Goal: Check status: Check status

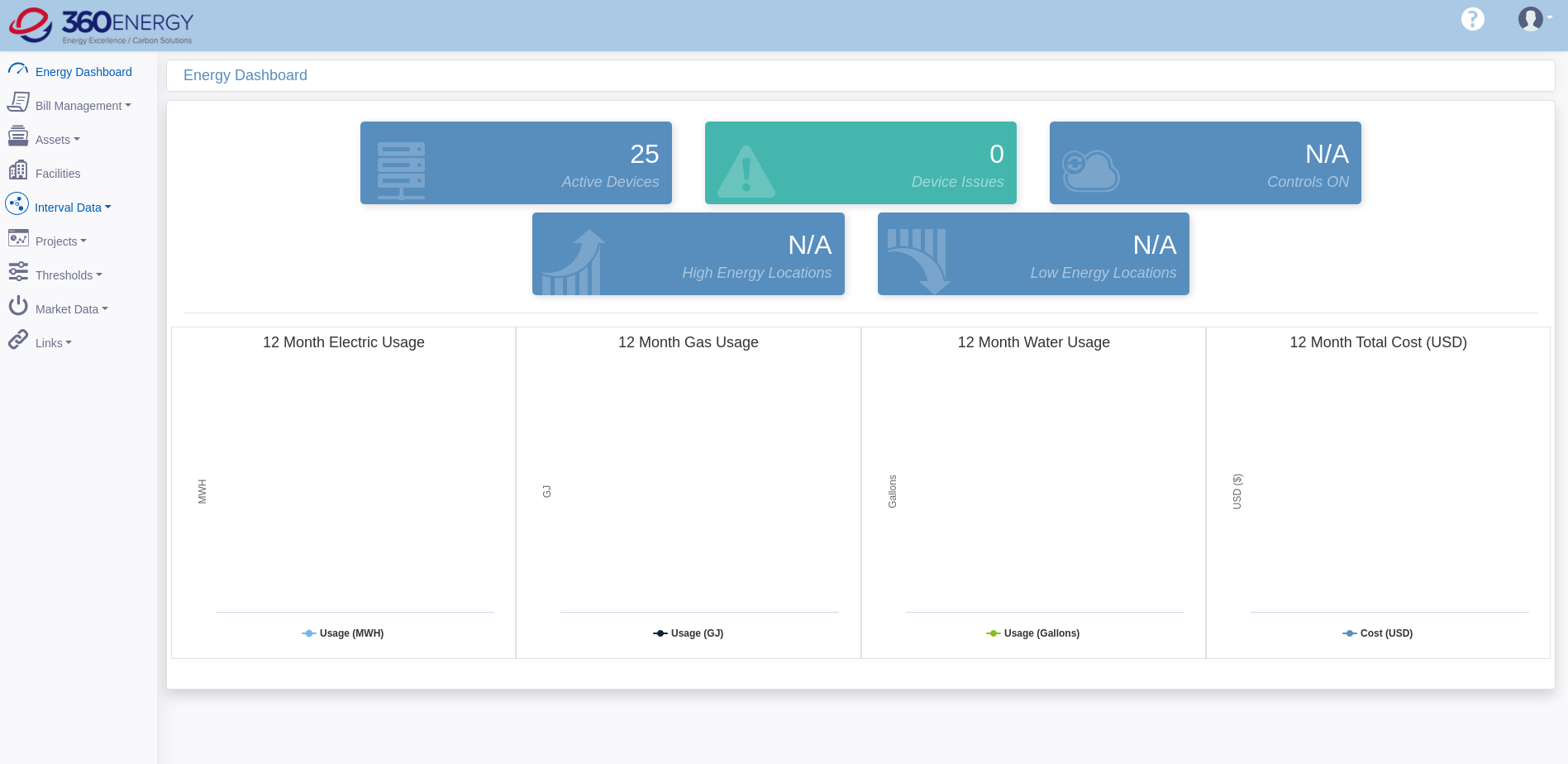
click at [104, 197] on link "Interval Data" at bounding box center [78, 204] width 160 height 35
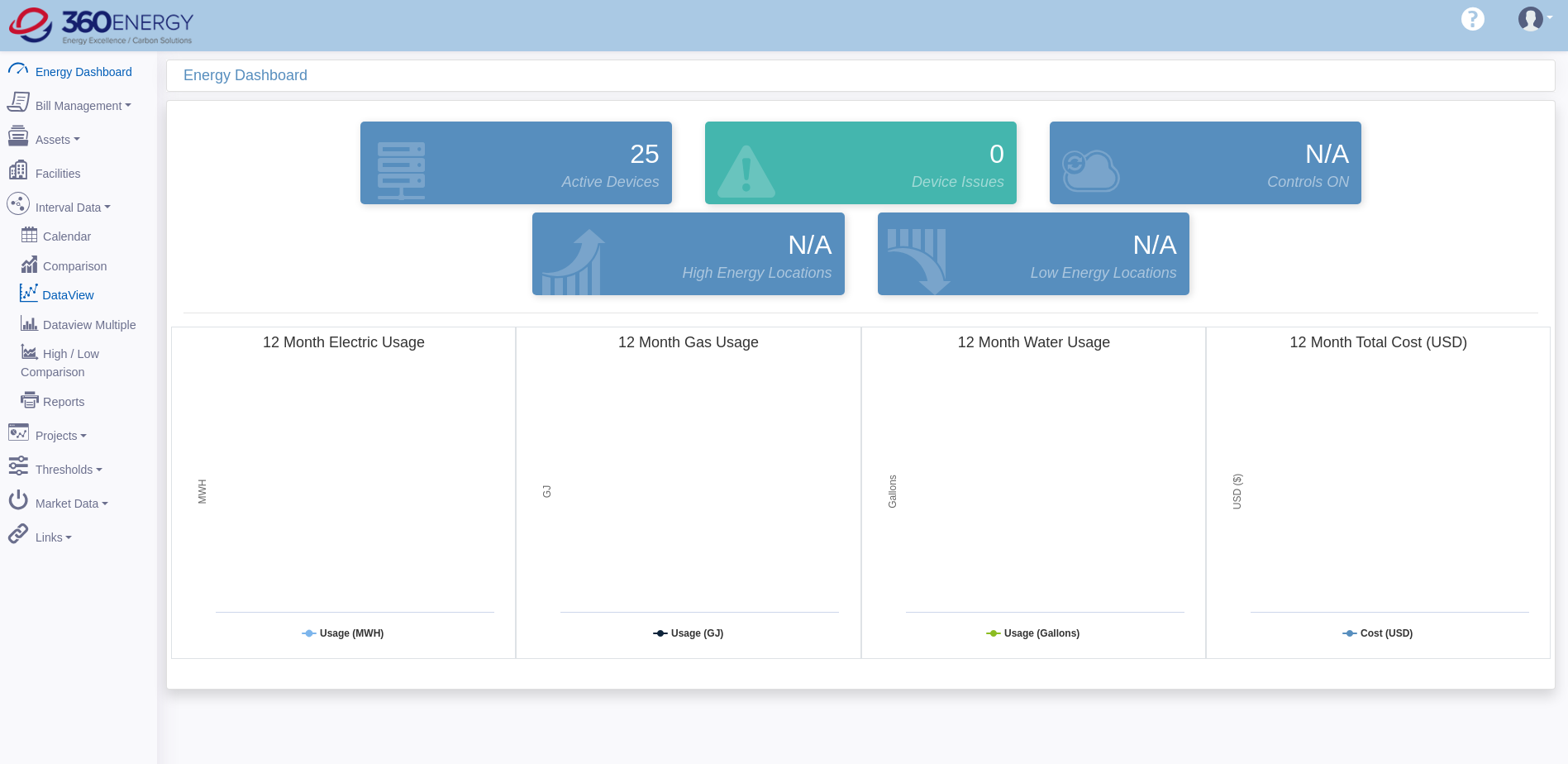
click at [67, 288] on link "DataView" at bounding box center [78, 294] width 160 height 29
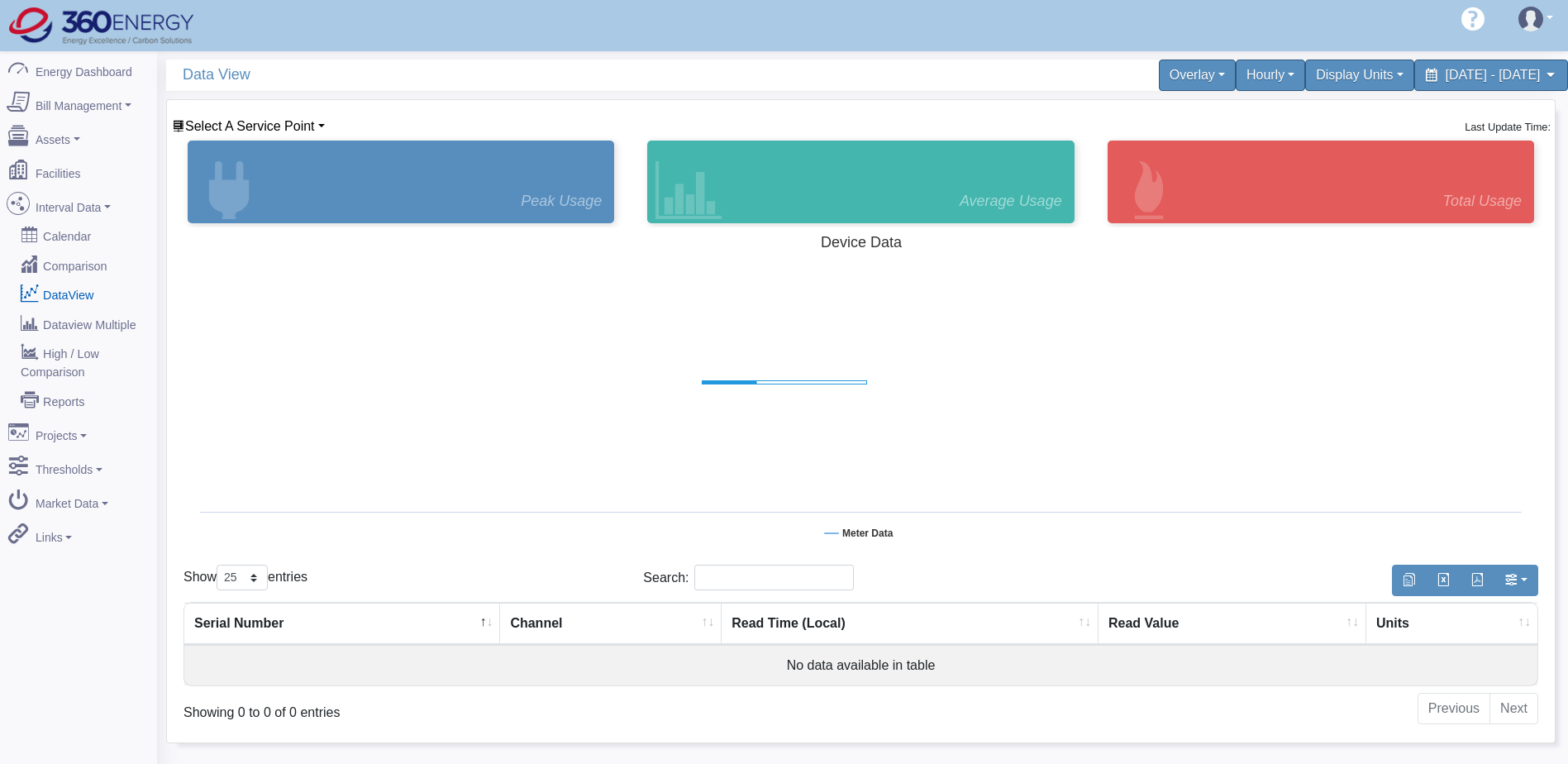
select select "25"
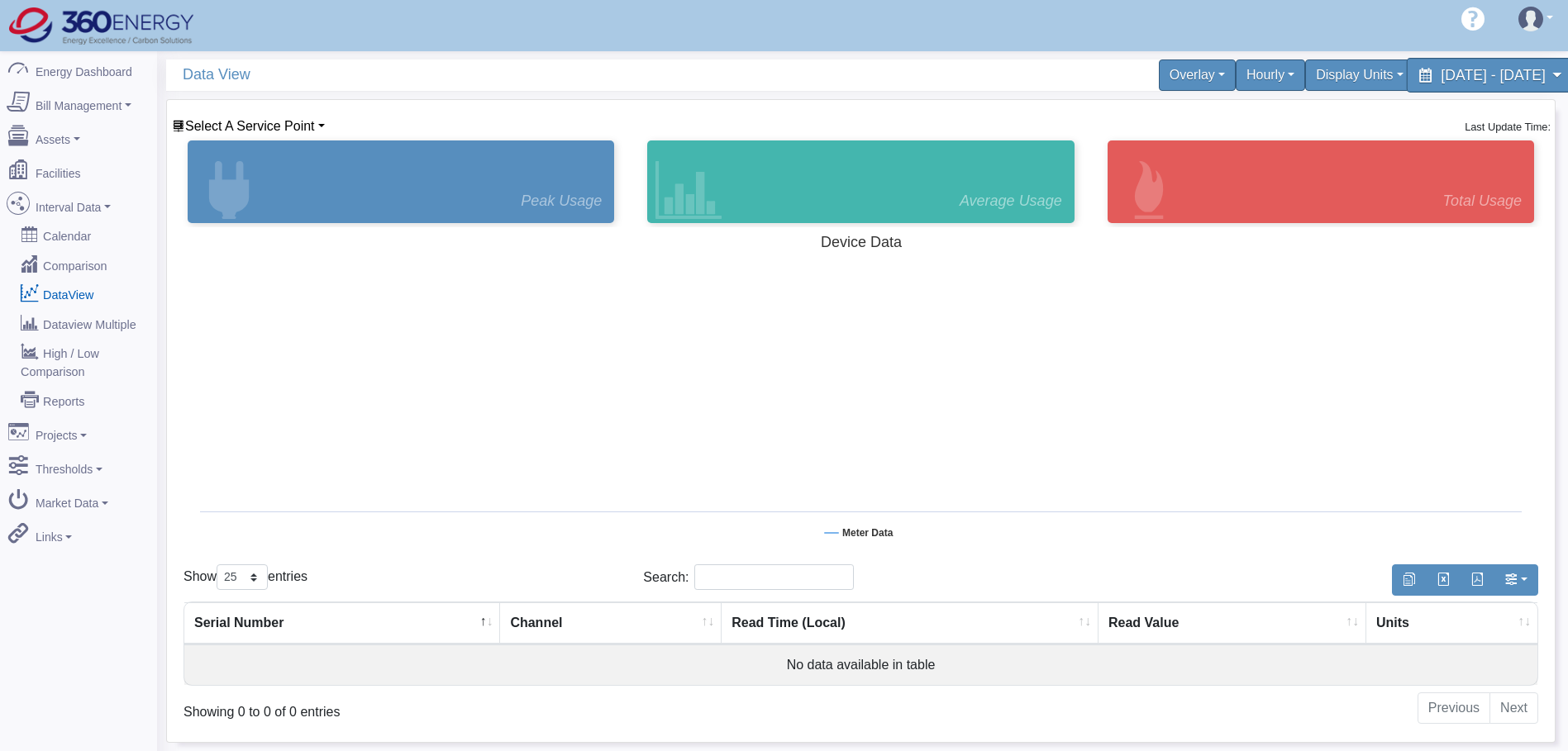
click at [1441, 77] on span "[DATE] - [DATE]" at bounding box center [1493, 75] width 104 height 16
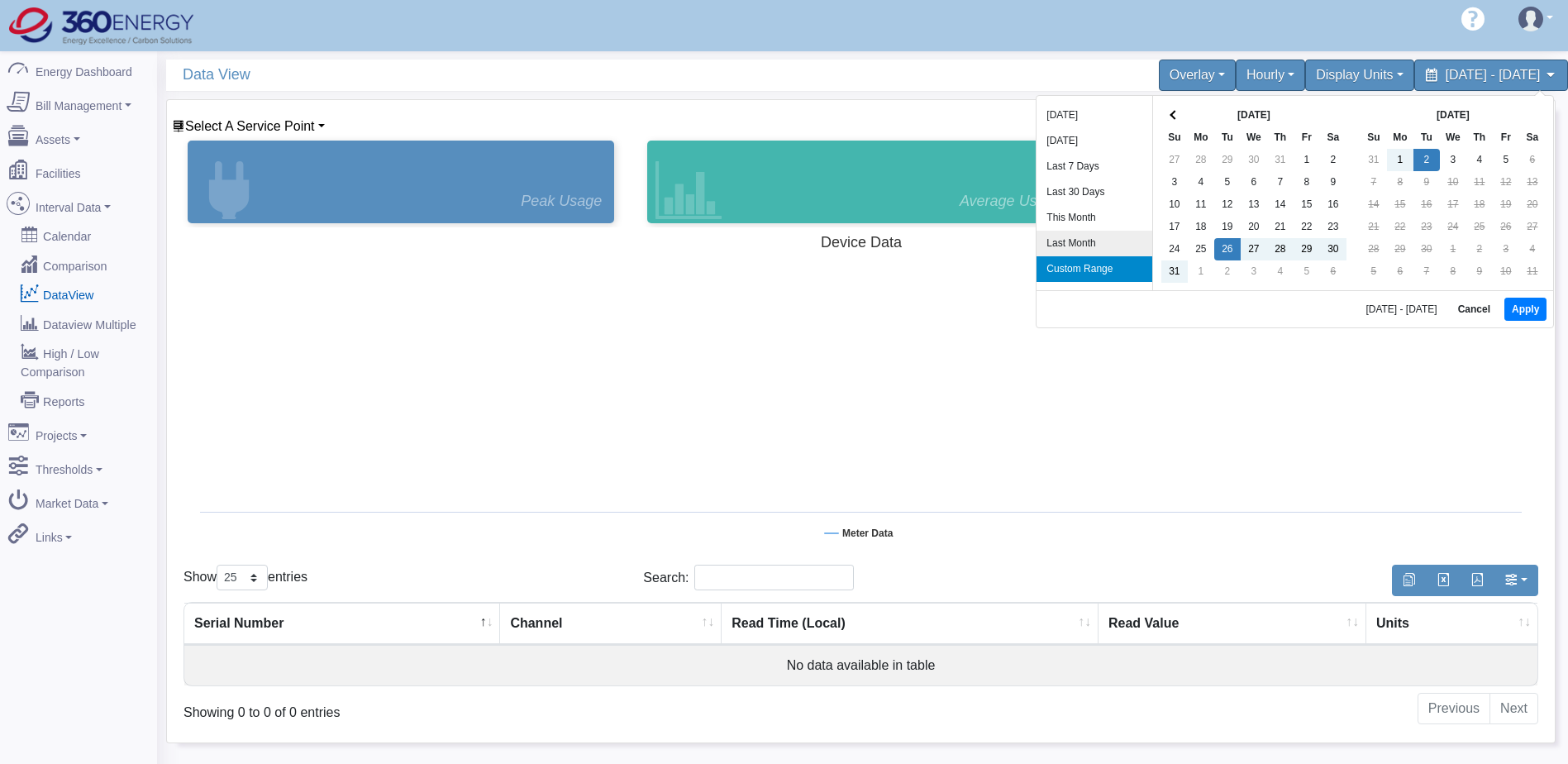
click at [1077, 248] on li "Last Month" at bounding box center [1094, 243] width 115 height 25
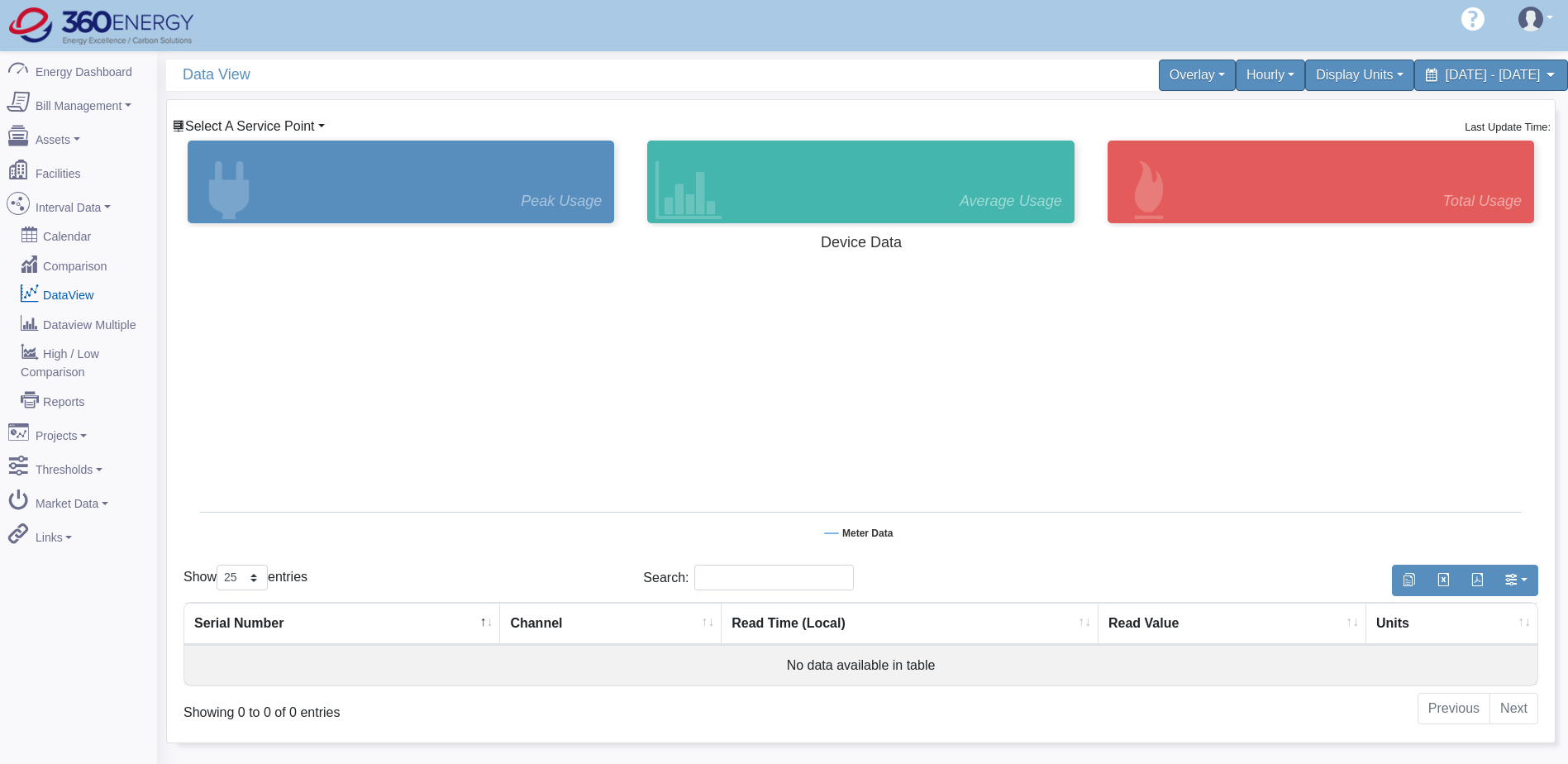
click at [259, 126] on span "Select A Service Point" at bounding box center [250, 126] width 130 height 14
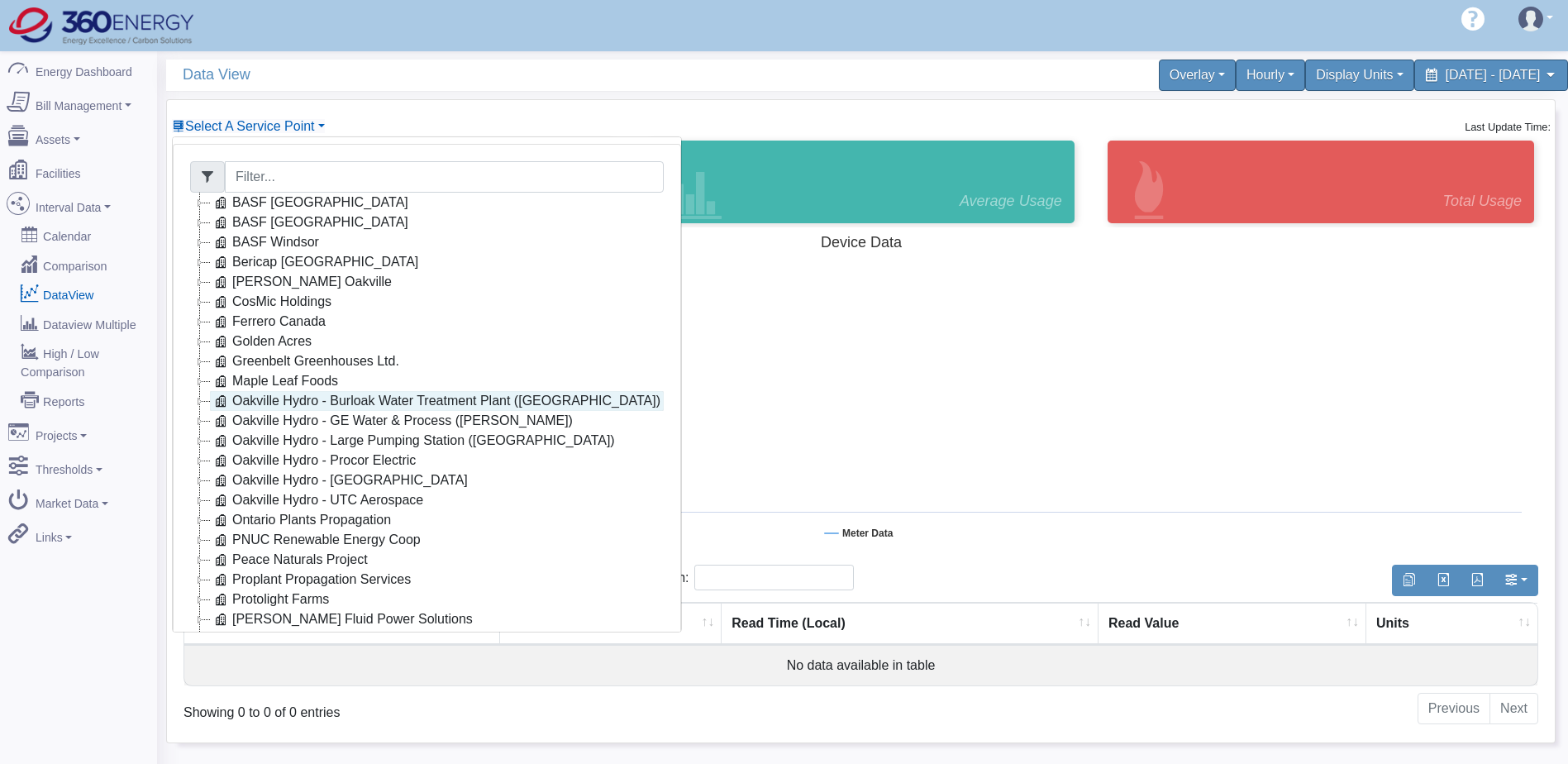
scroll to position [133, 0]
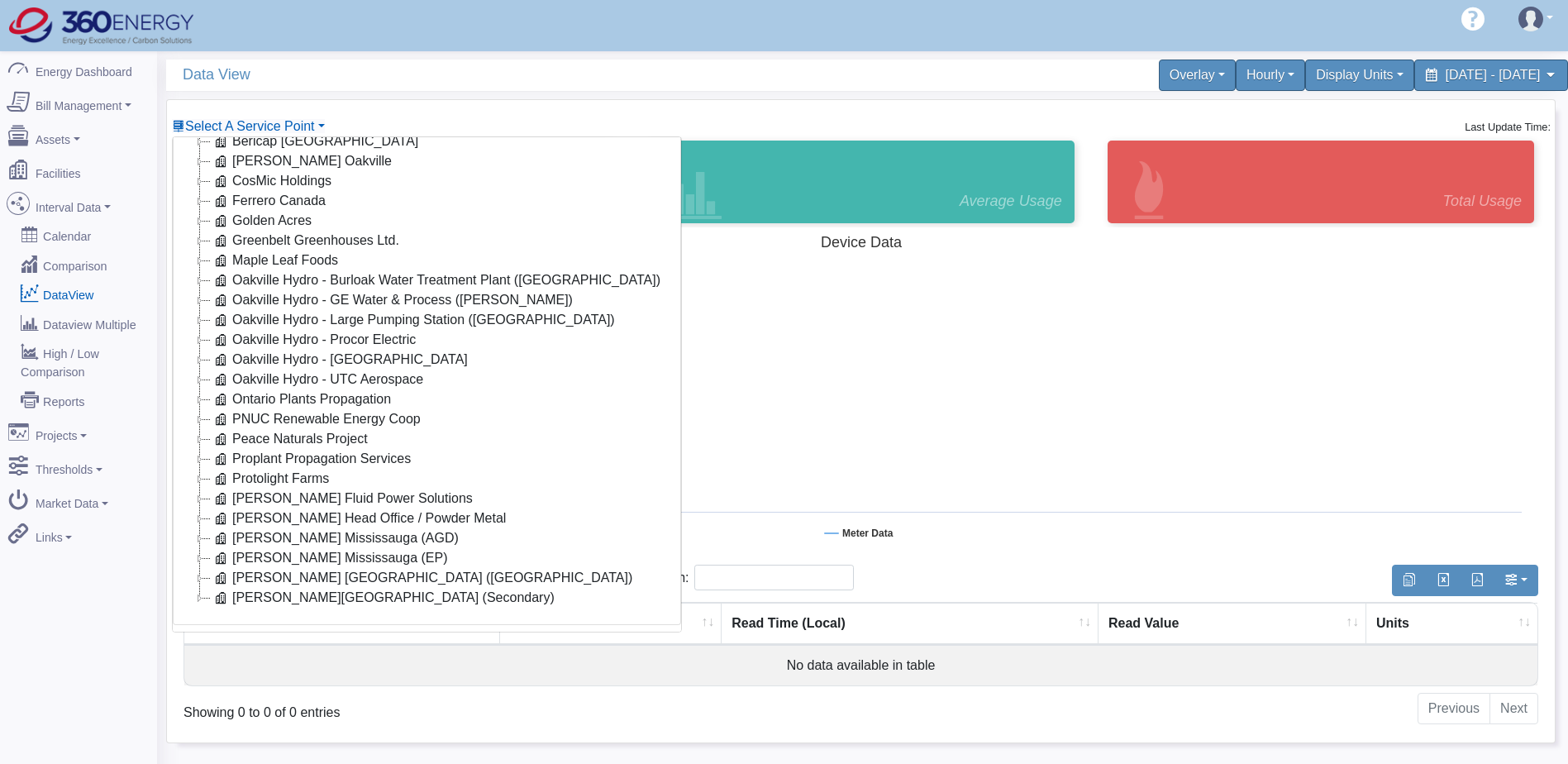
click at [202, 528] on icon at bounding box center [200, 538] width 20 height 20
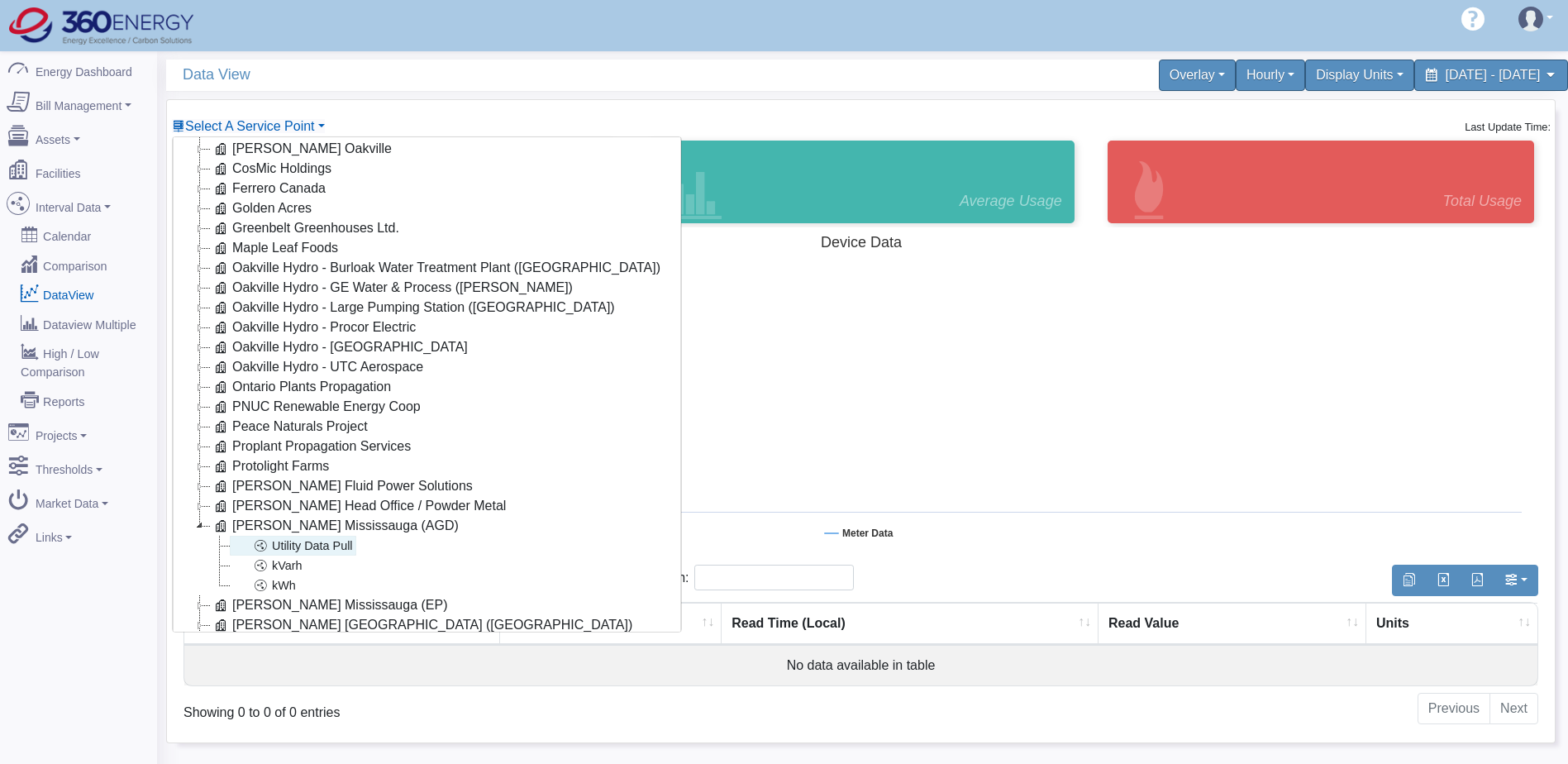
click at [318, 550] on link "Utility Data Pull" at bounding box center [293, 546] width 126 height 20
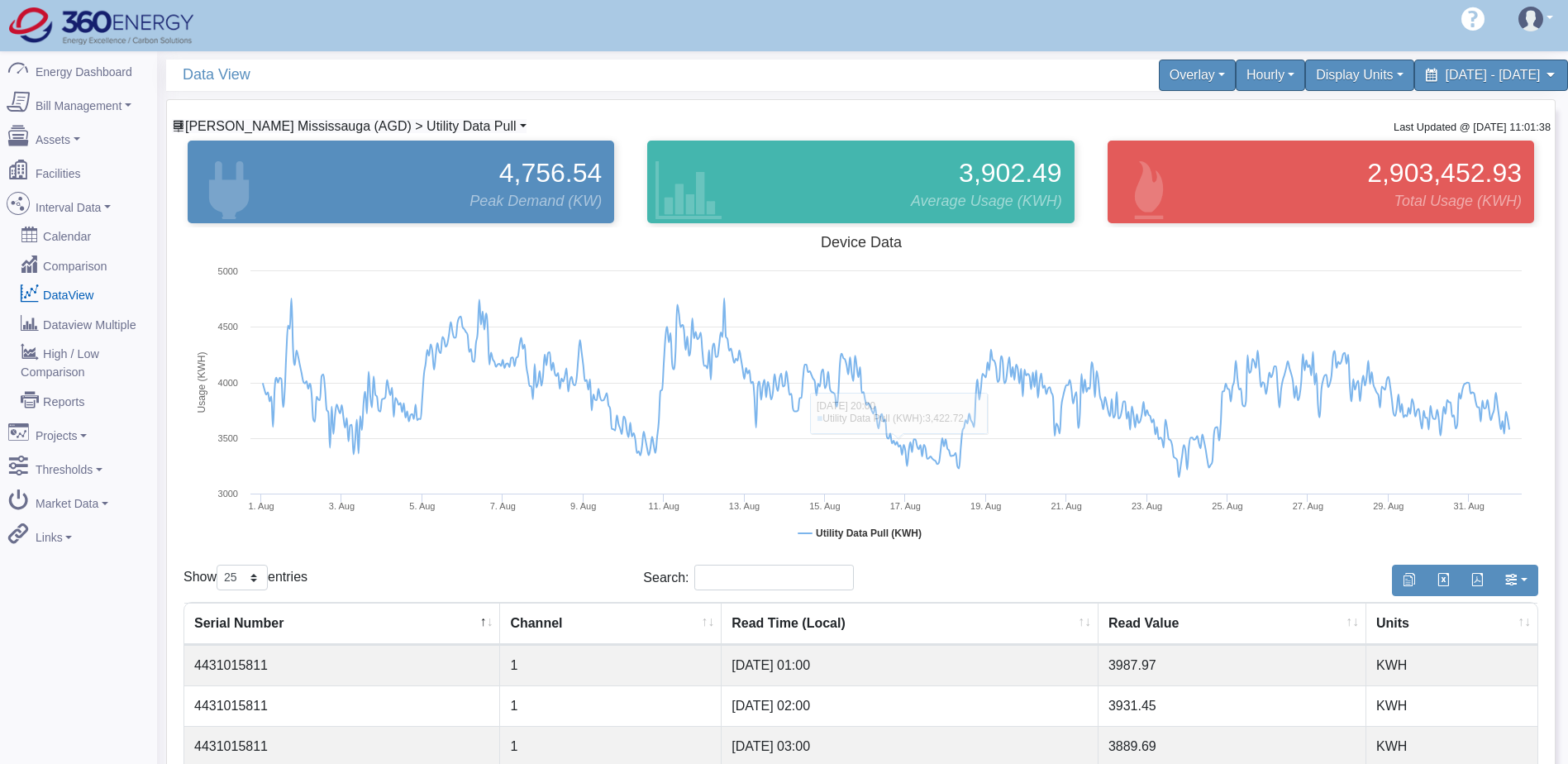
click at [435, 119] on span "[PERSON_NAME] Mississauga (AGD) > Utility Data Pull" at bounding box center [351, 126] width 332 height 14
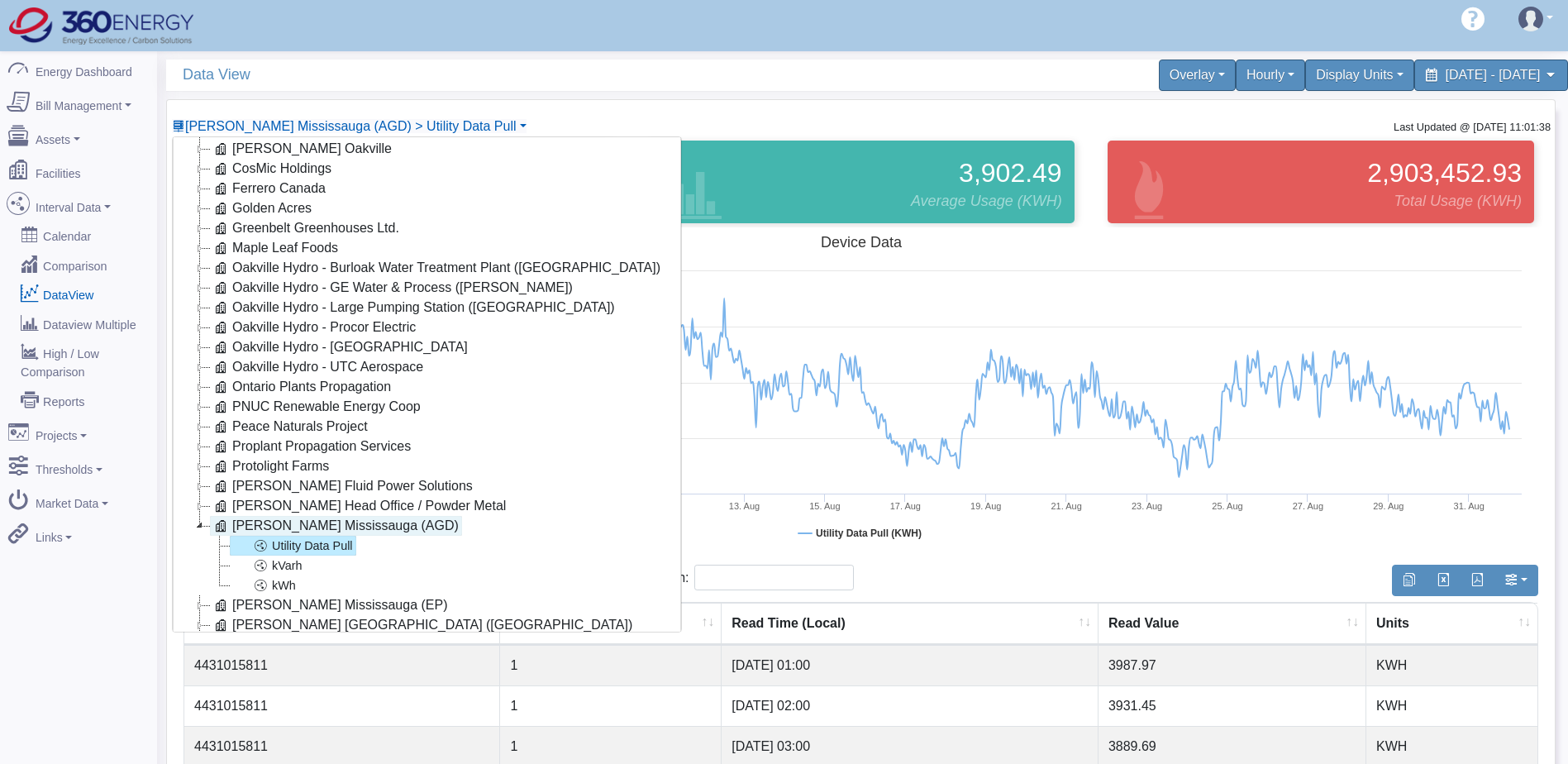
scroll to position [193, 0]
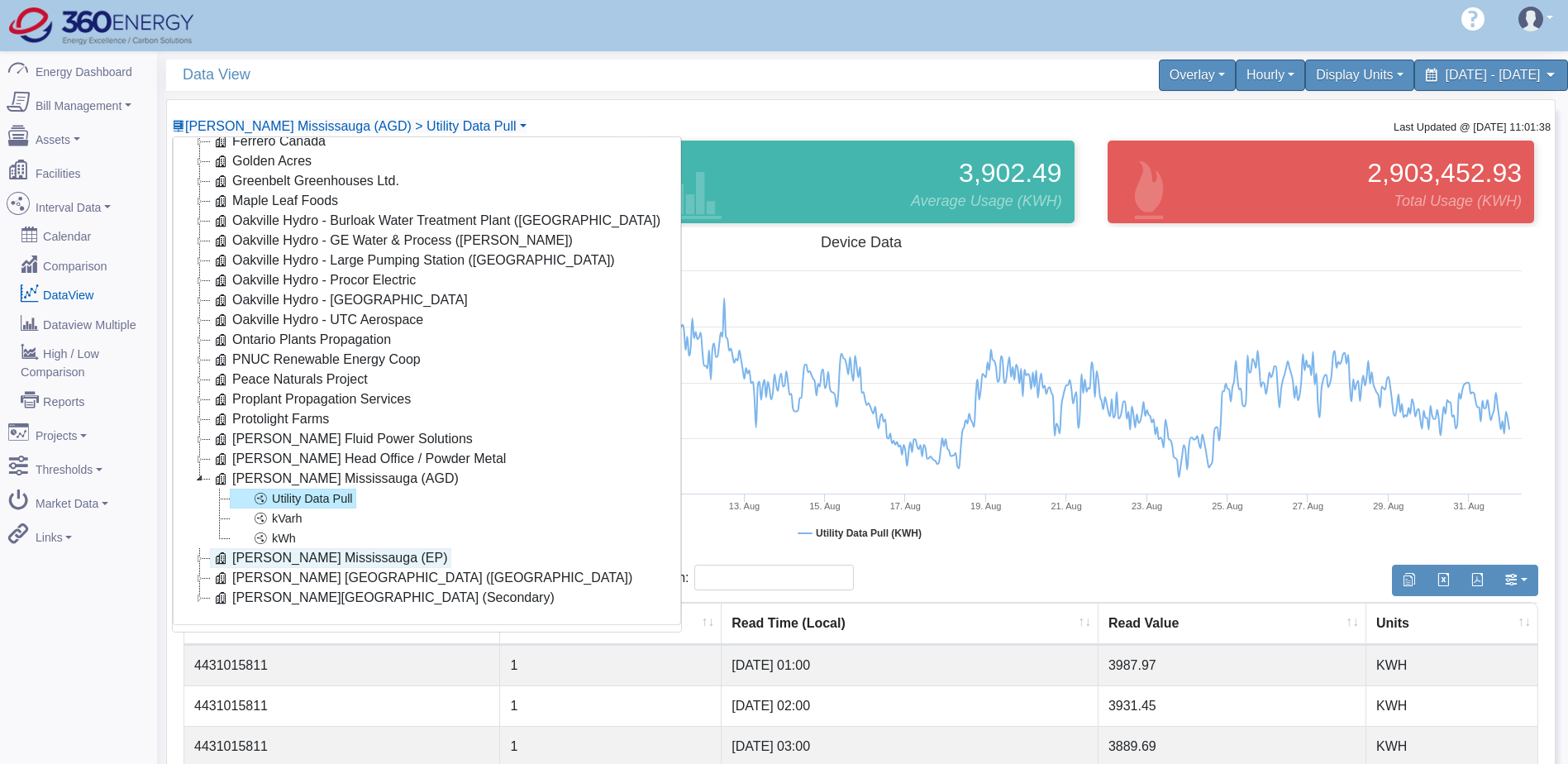
click at [216, 548] on icon at bounding box center [221, 558] width 20 height 20
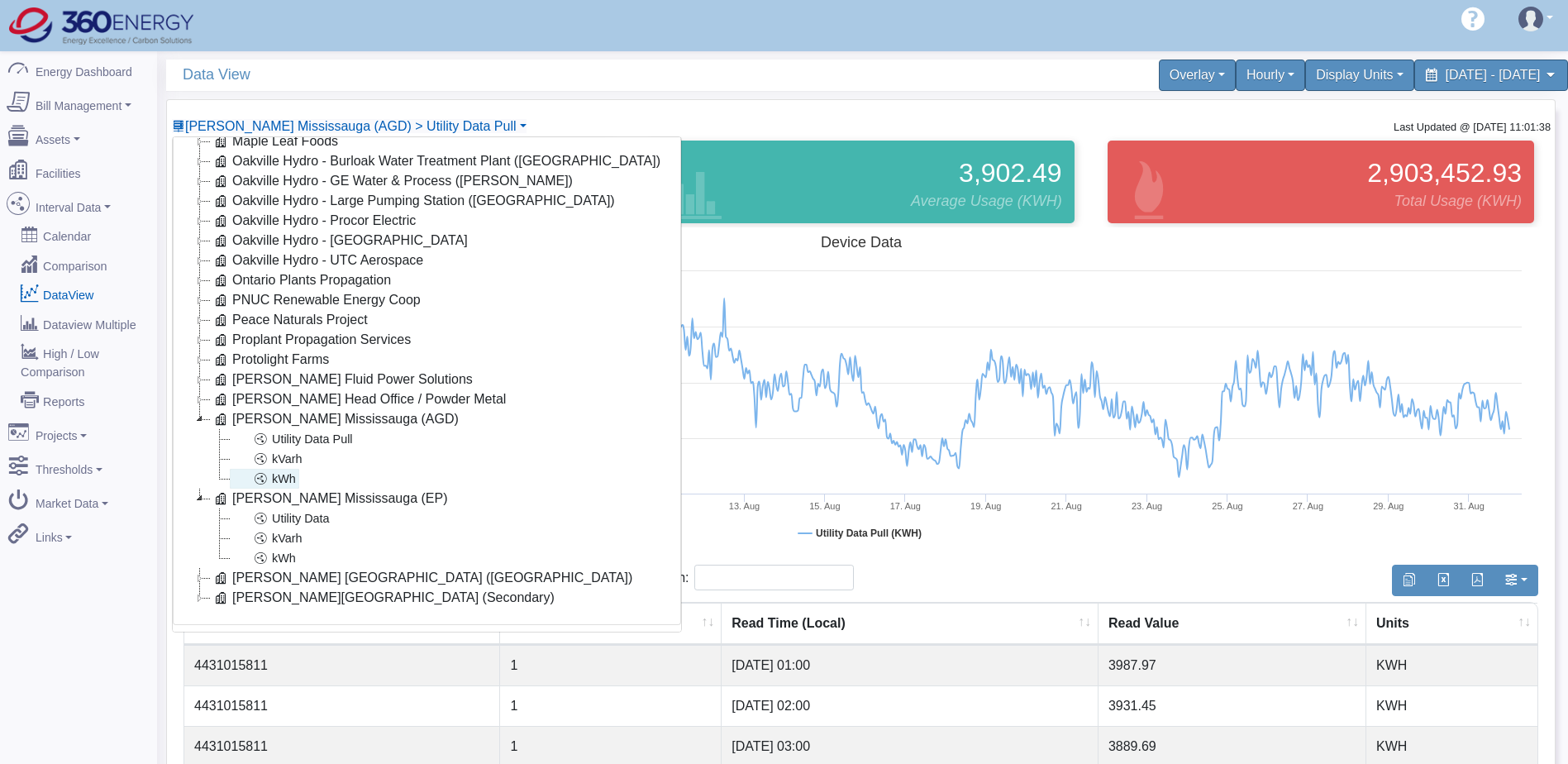
scroll to position [252, 0]
click at [322, 509] on link "Utility Data" at bounding box center [281, 519] width 104 height 20
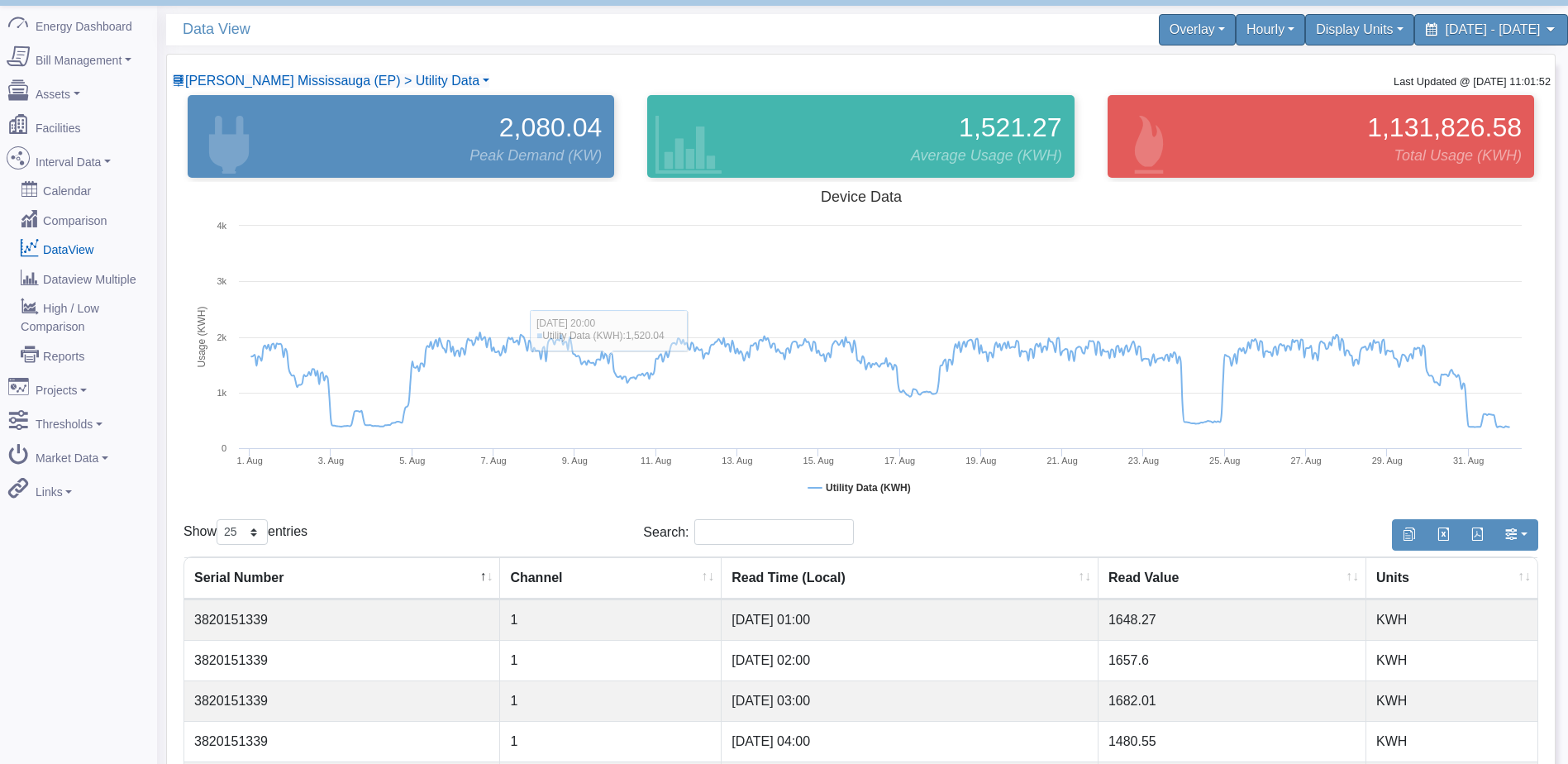
scroll to position [0, 0]
